Goal: Task Accomplishment & Management: Manage account settings

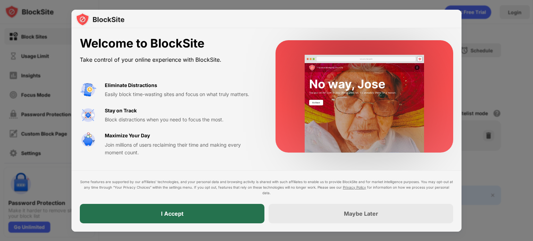
click at [184, 208] on div "I Accept" at bounding box center [172, 213] width 185 height 19
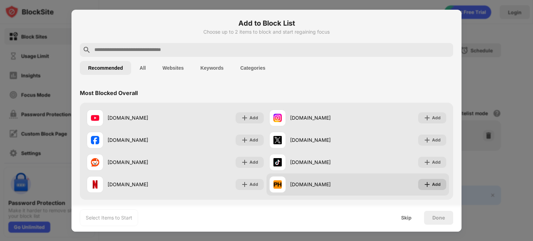
click at [424, 184] on img at bounding box center [427, 184] width 7 height 7
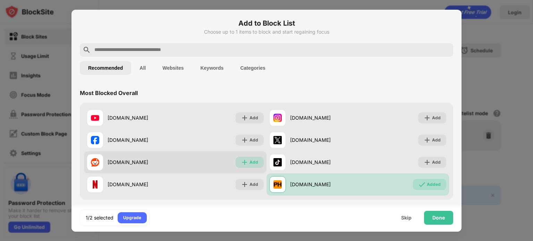
click at [242, 163] on img at bounding box center [244, 162] width 7 height 7
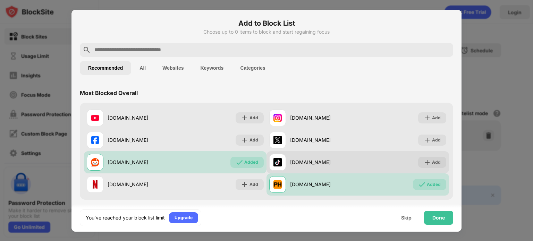
click at [443, 160] on div "[DOMAIN_NAME] Add" at bounding box center [358, 162] width 183 height 22
click at [433, 162] on div "Add" at bounding box center [436, 162] width 9 height 7
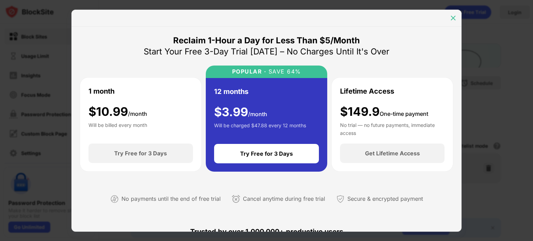
click at [449, 19] on div at bounding box center [453, 17] width 11 height 11
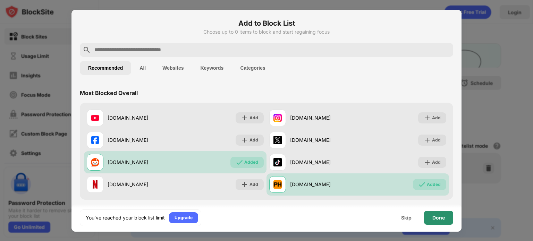
click at [440, 218] on div "Done" at bounding box center [438, 218] width 12 height 6
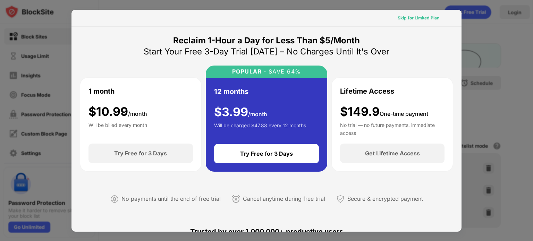
click at [412, 16] on div "Skip for Limited Plan" at bounding box center [419, 18] width 42 height 7
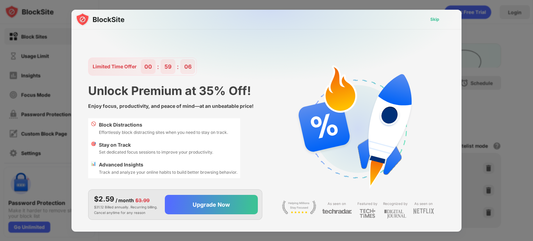
click at [435, 17] on div "Skip" at bounding box center [434, 19] width 9 height 7
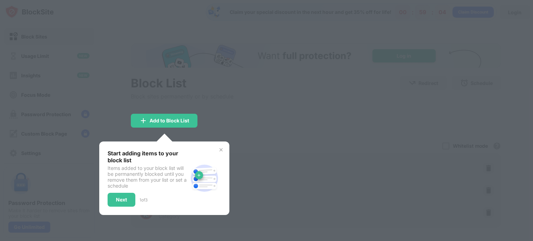
click at [295, 127] on div at bounding box center [266, 120] width 533 height 241
click at [121, 202] on div "Next" at bounding box center [122, 200] width 28 height 14
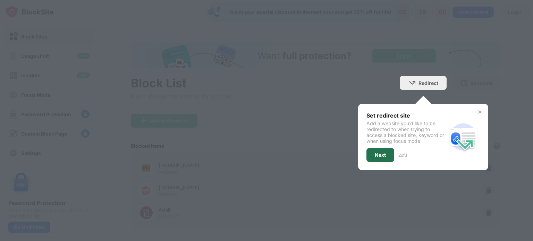
click at [382, 158] on div "Next" at bounding box center [380, 155] width 28 height 14
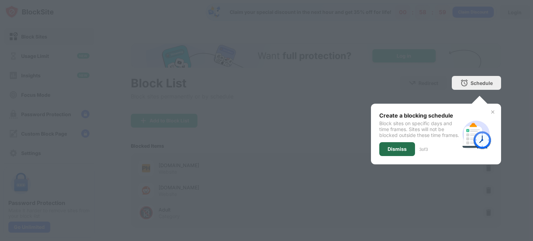
click at [393, 152] on div "Dismiss" at bounding box center [397, 149] width 19 height 6
